Goal: Ask a question

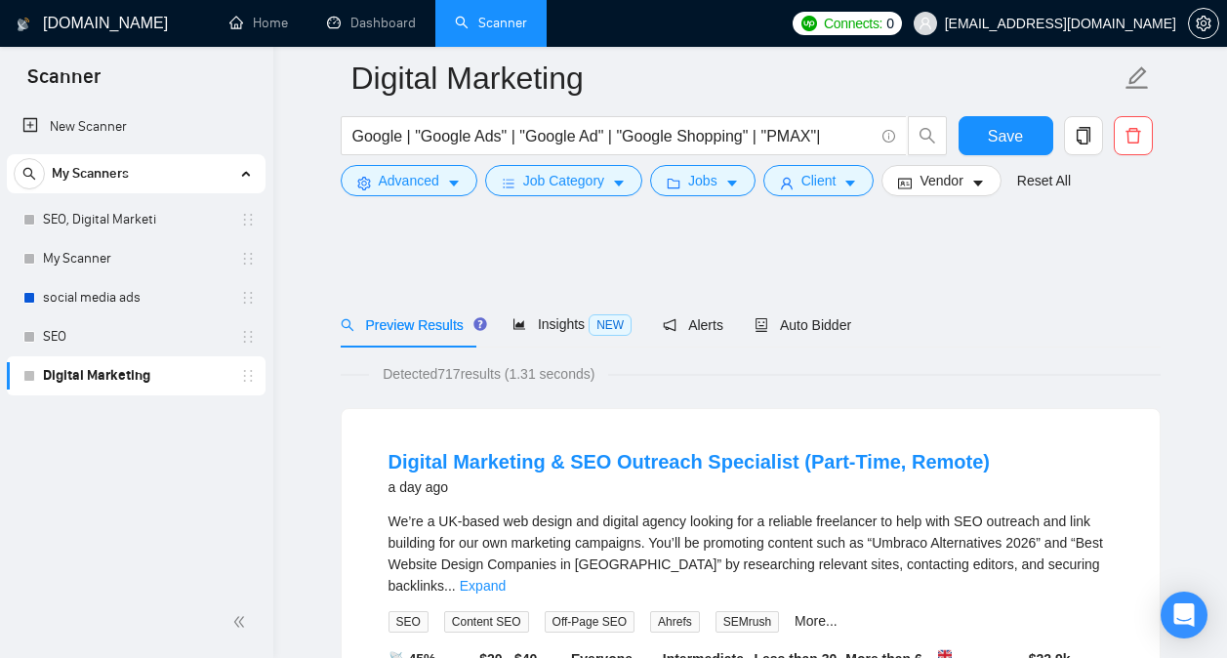
scroll to position [4083, 0]
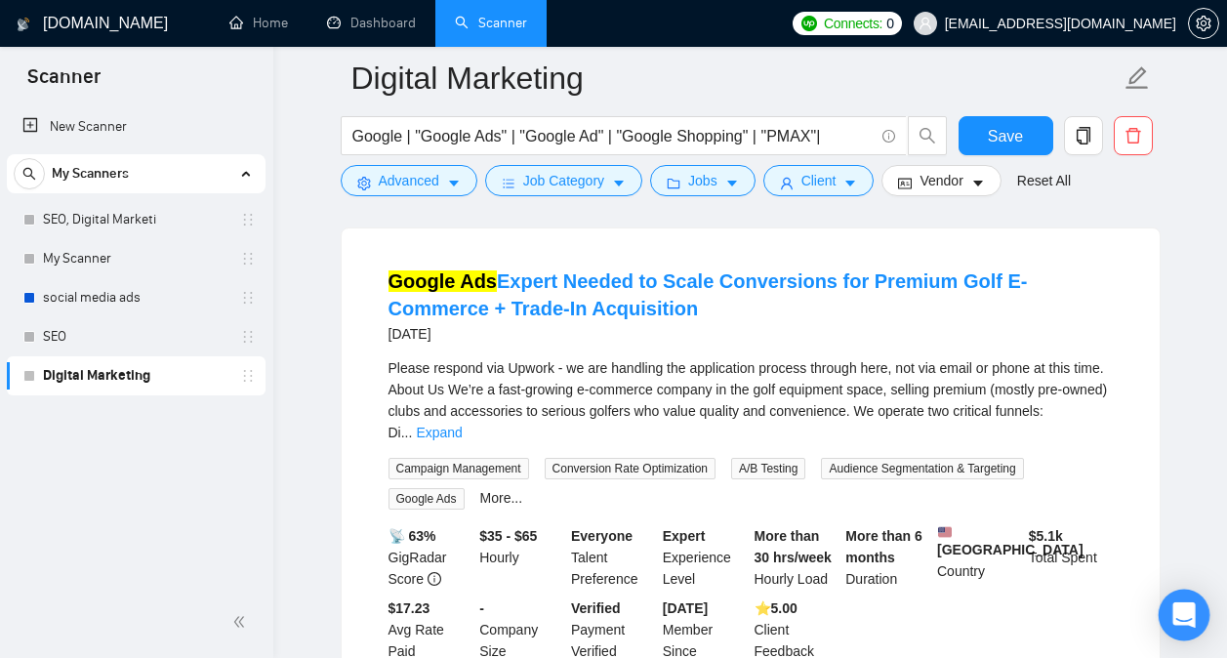
click at [1170, 594] on div "Open Intercom Messenger" at bounding box center [1184, 615] width 52 height 52
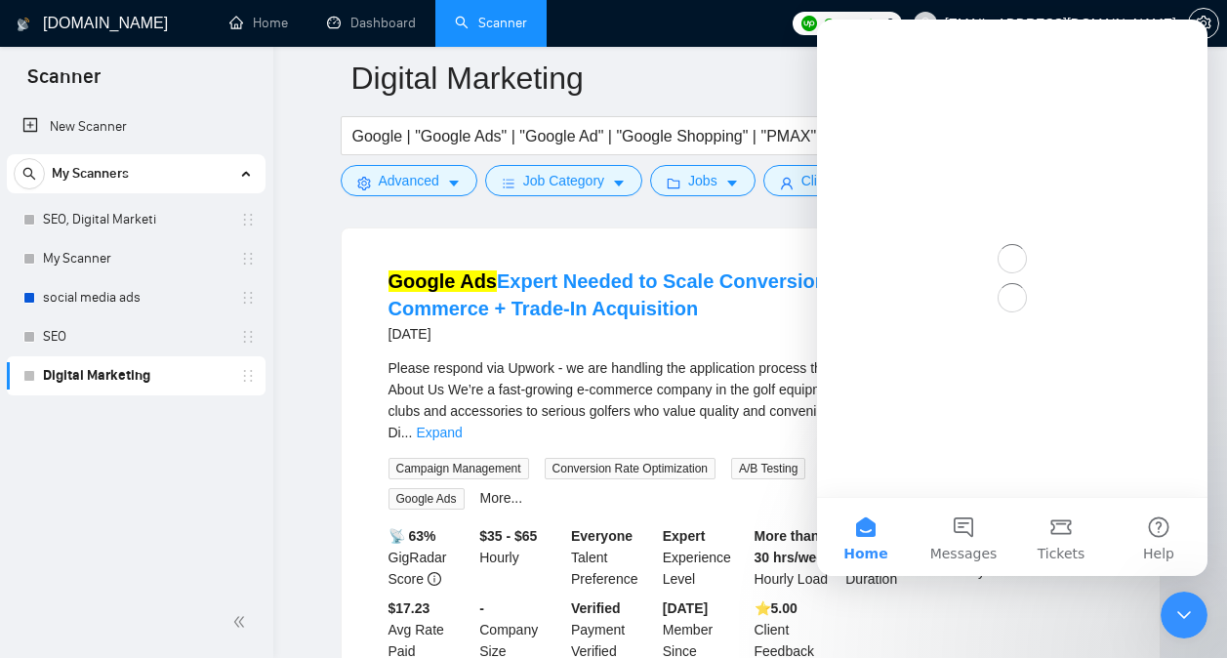
scroll to position [0, 0]
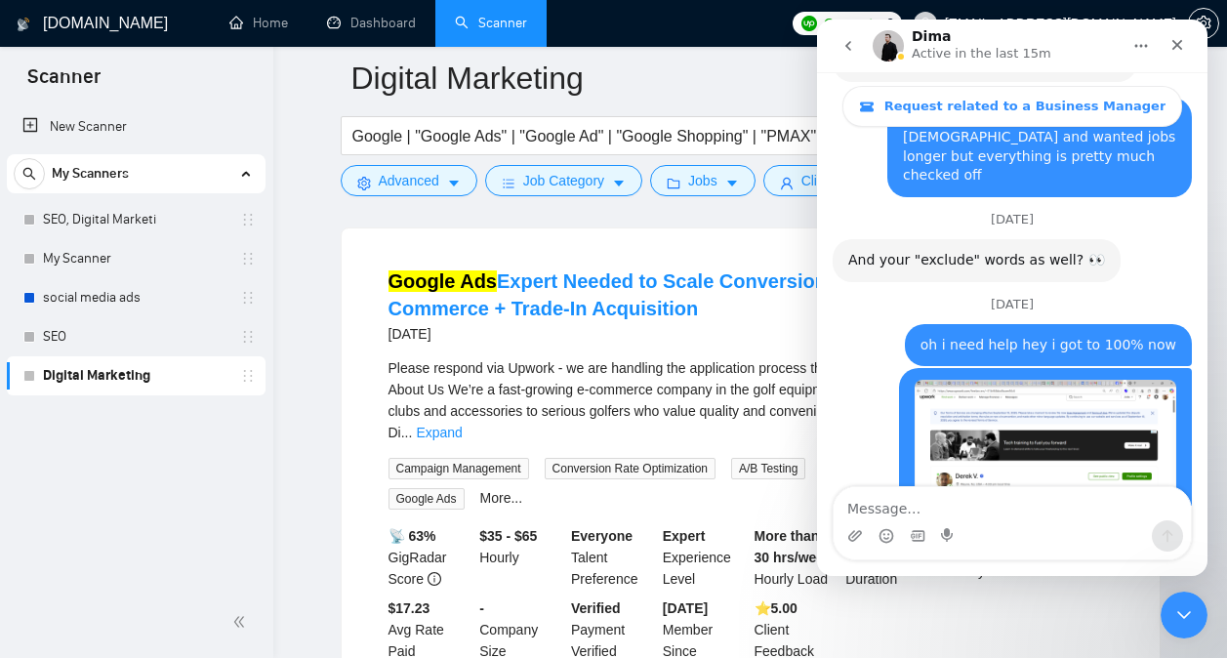
scroll to position [8315, 0]
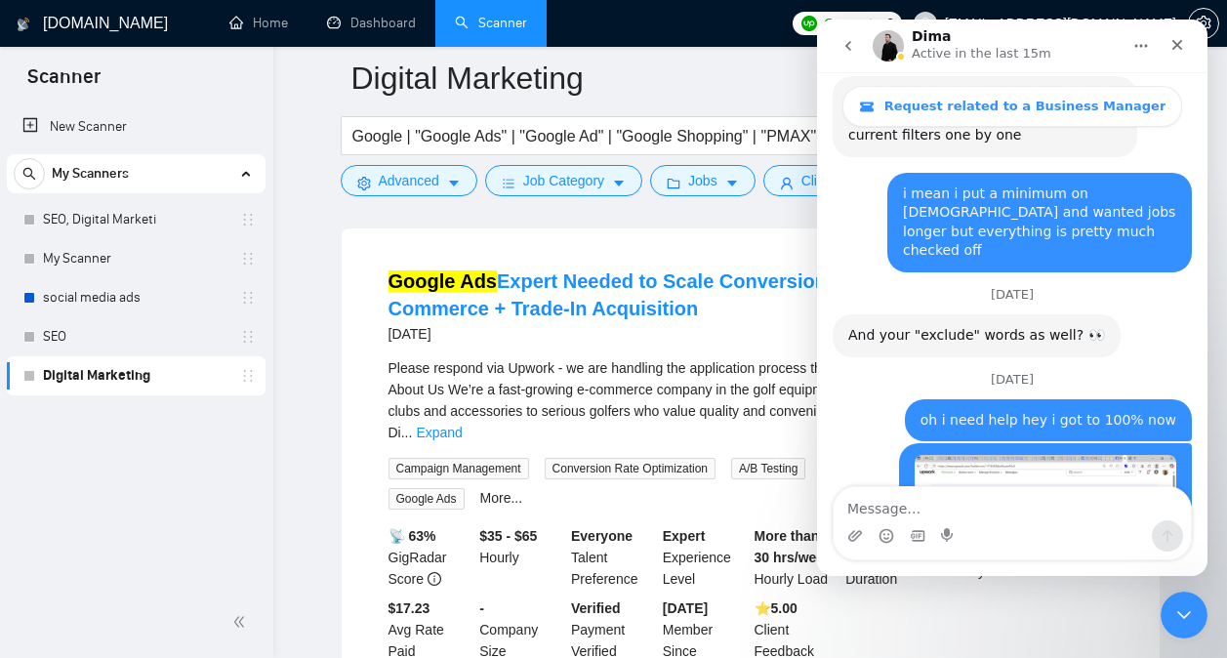
click at [979, 505] on textarea "Message…" at bounding box center [1011, 503] width 357 height 33
type textarea "when can i meet with them"
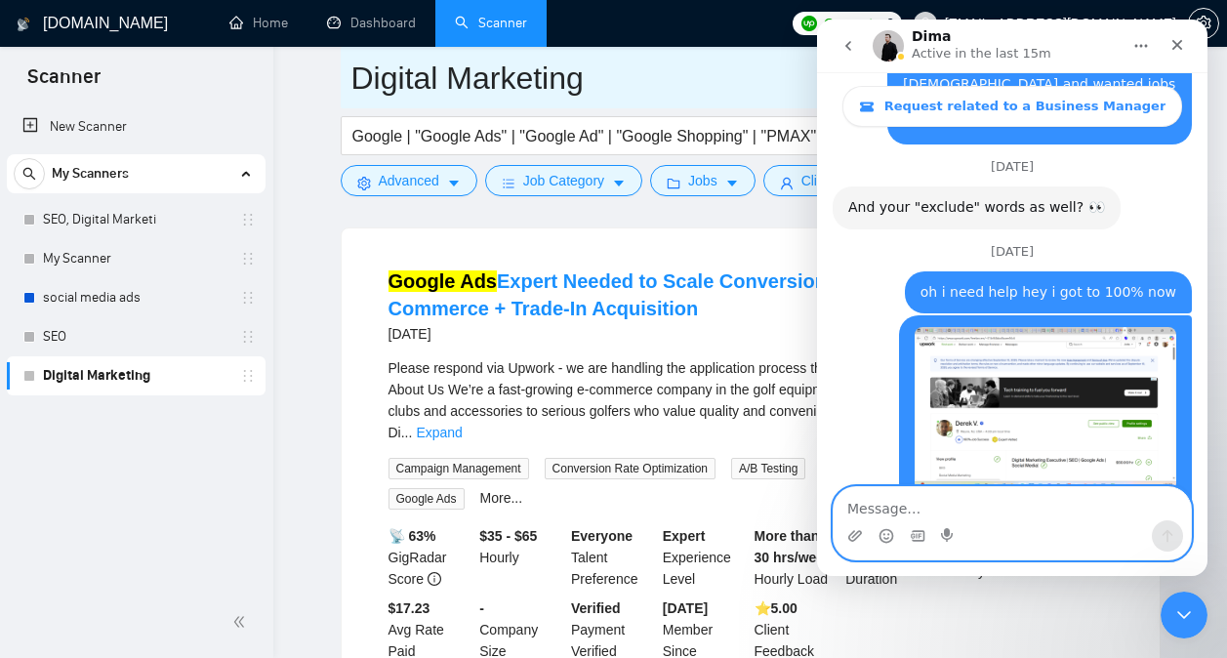
scroll to position [8451, 0]
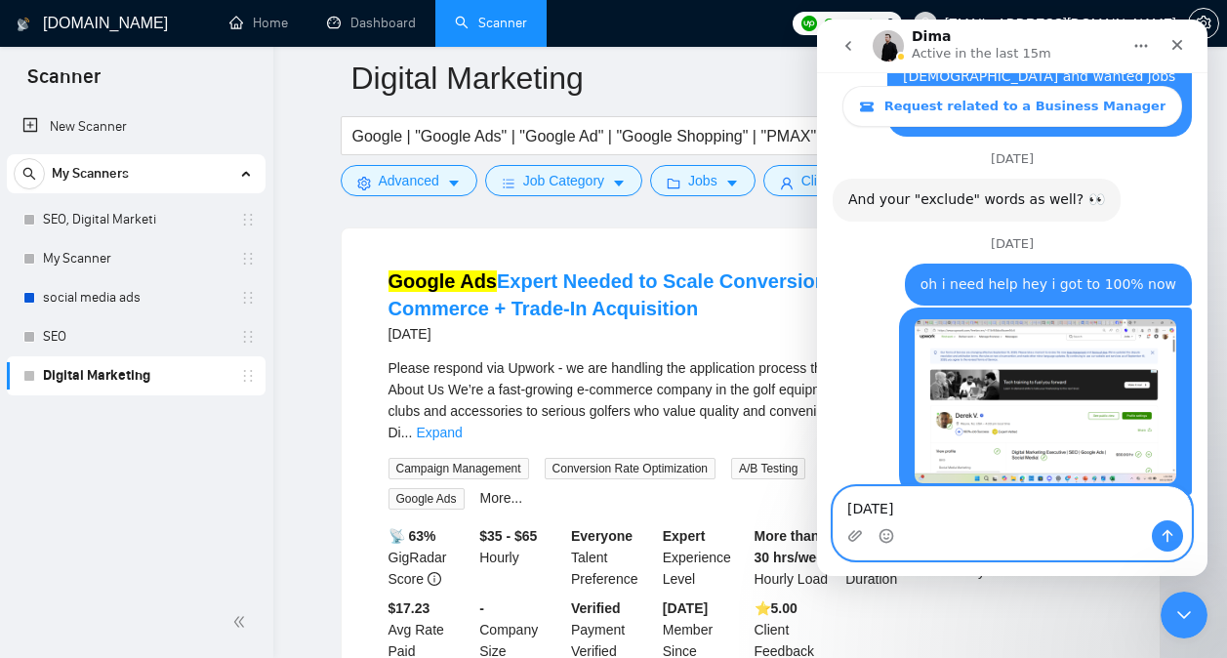
type textarea "[DATE]?"
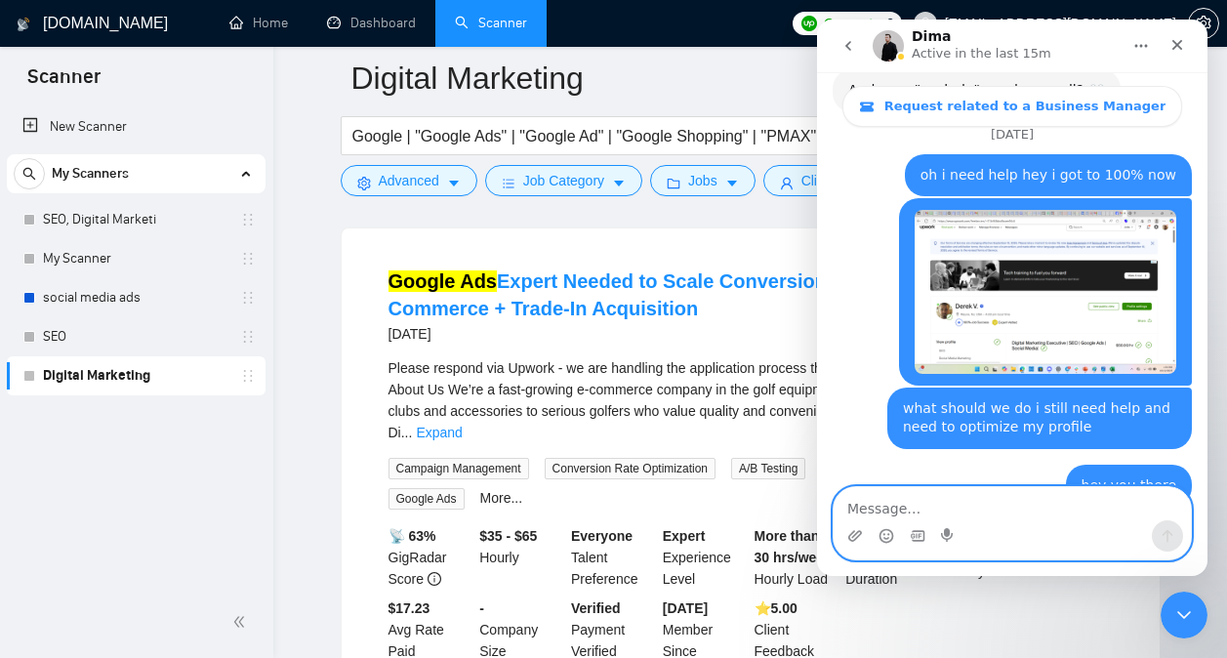
scroll to position [8567, 0]
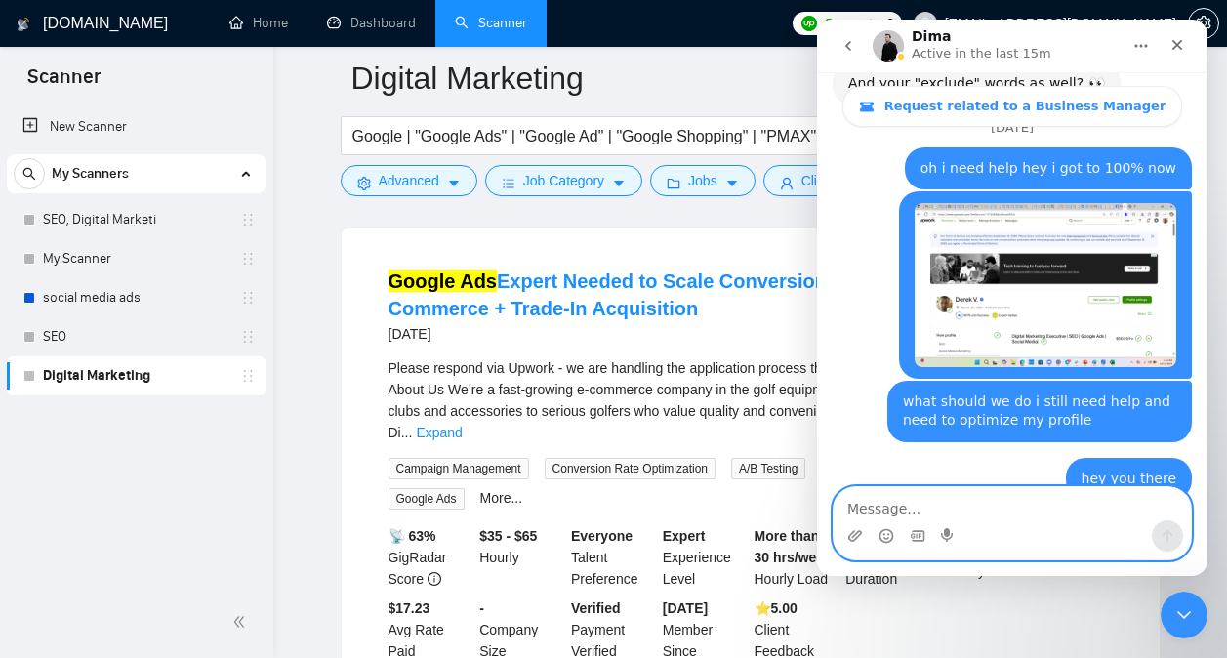
click at [968, 518] on textarea "Message…" at bounding box center [1011, 503] width 357 height 33
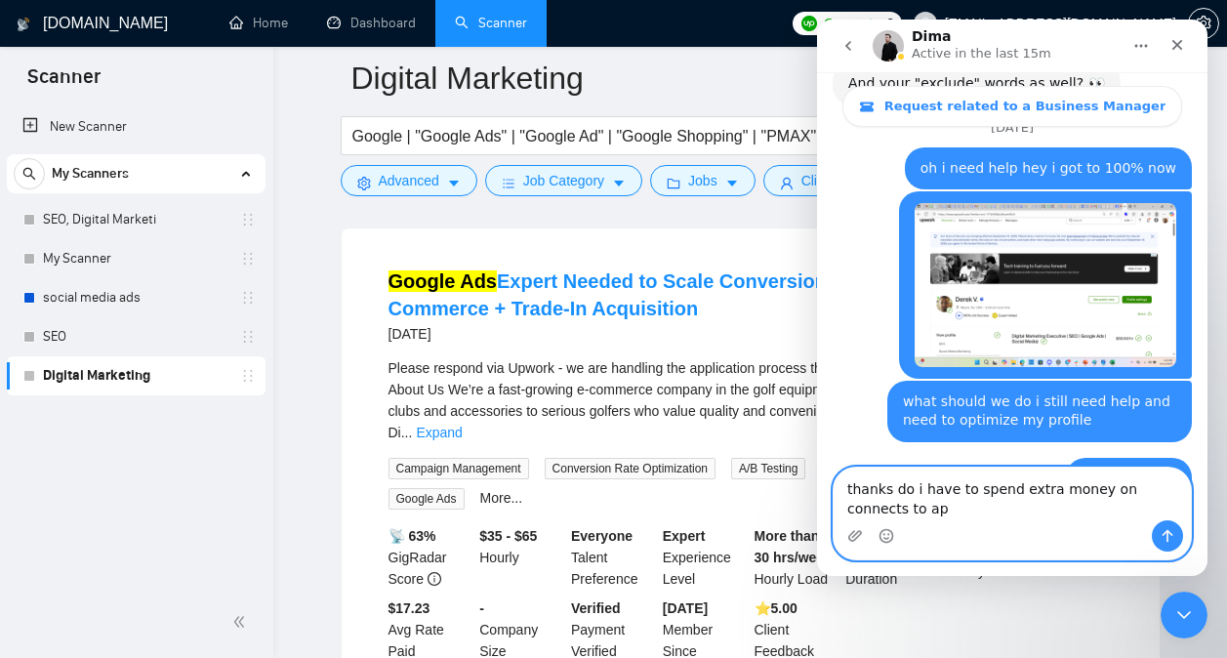
scroll to position [8586, 0]
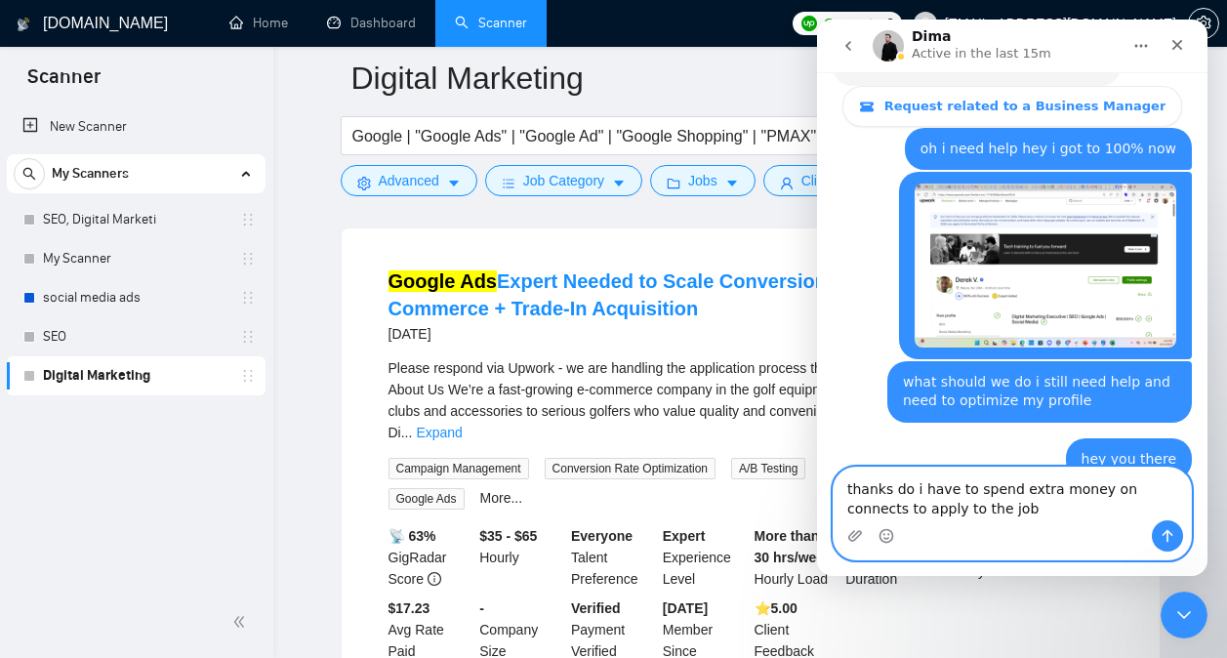
type textarea "thanks do i have to spend extra money on connects to apply to the jobs"
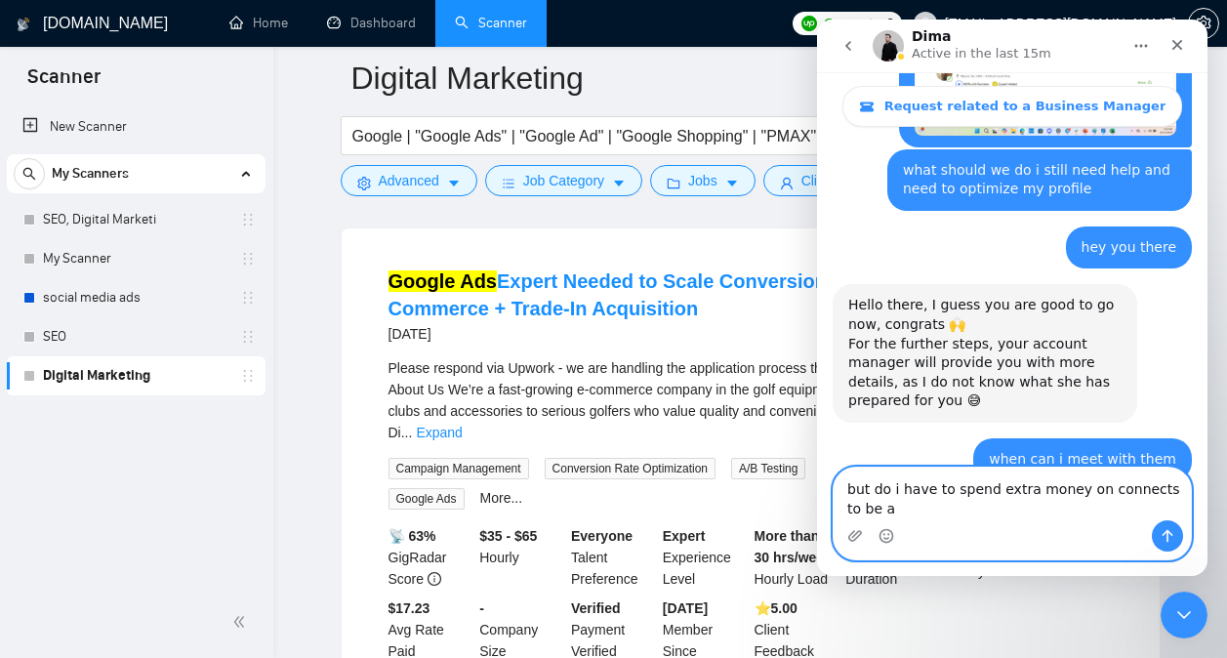
scroll to position [8818, 0]
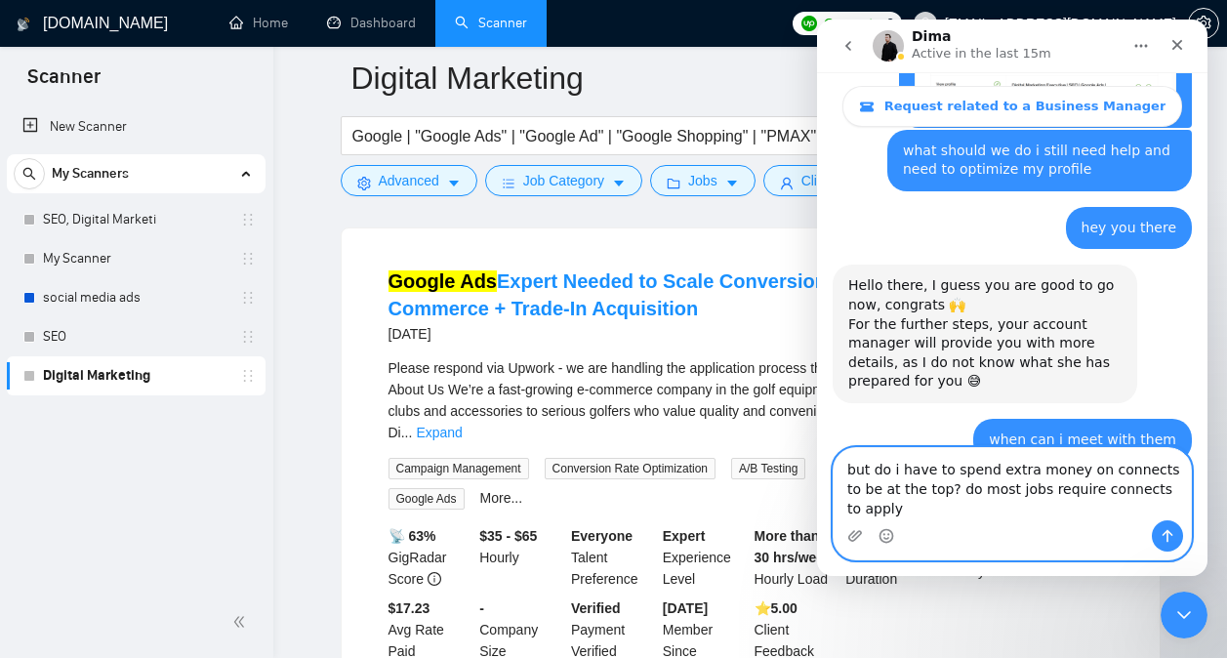
type textarea "but do i have to spend extra money on connects to be at the top? do most jobs r…"
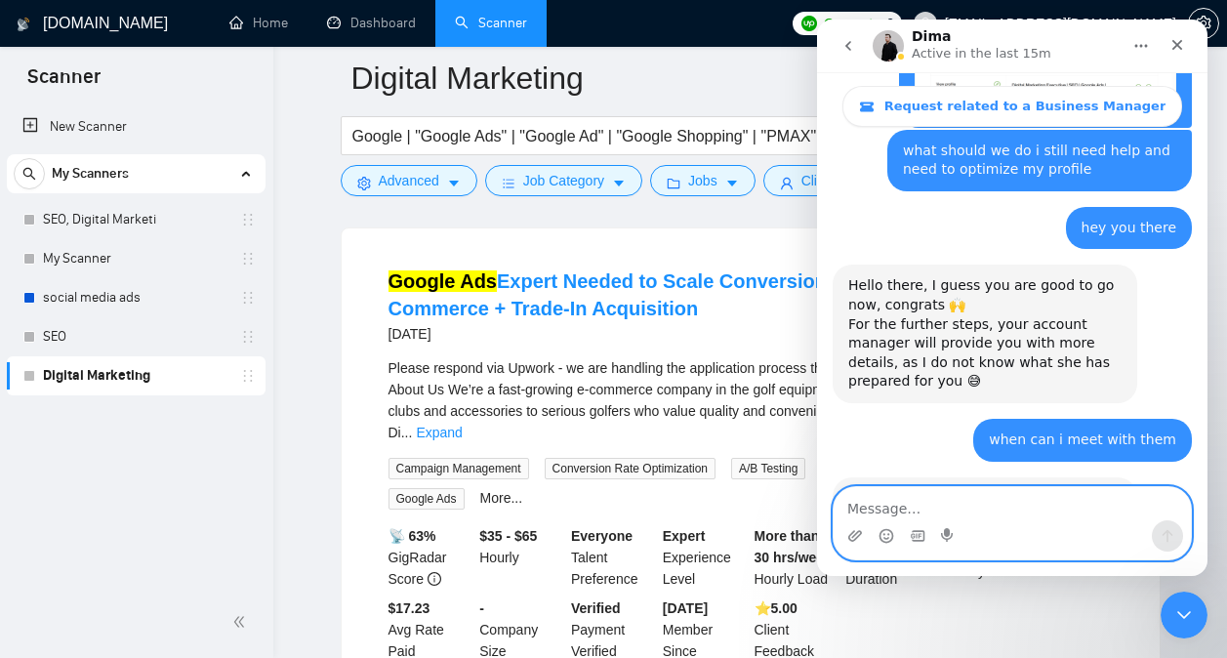
scroll to position [8895, 0]
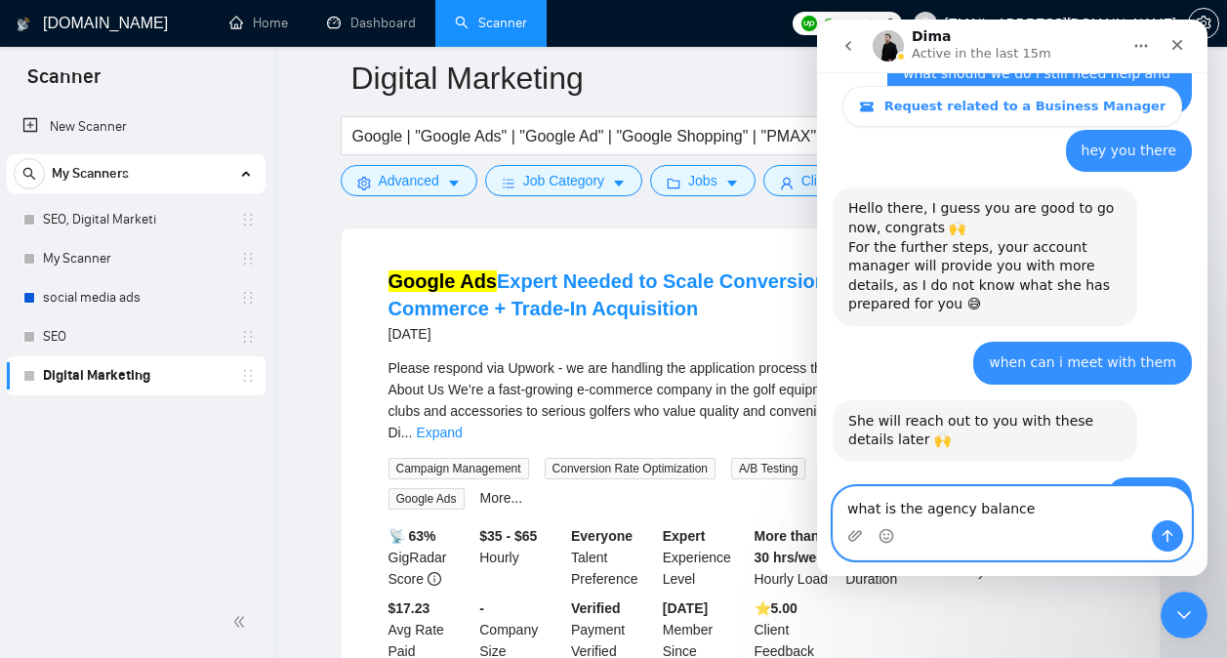
type textarea "what is the agency balance?"
